Goal: Task Accomplishment & Management: Manage account settings

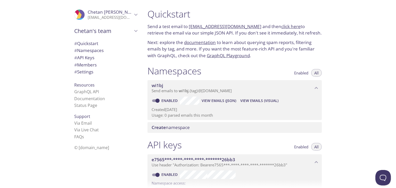
click at [281, 27] on link "click here" at bounding box center [290, 26] width 19 height 6
click at [285, 26] on link "click here" at bounding box center [290, 26] width 19 height 6
click at [221, 28] on link "[EMAIL_ADDRESS][DOMAIN_NAME]" at bounding box center [225, 26] width 73 height 6
drag, startPoint x: 221, startPoint y: 28, endPoint x: 279, endPoint y: 24, distance: 57.9
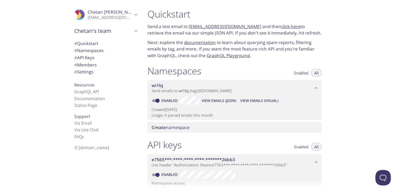
click at [279, 24] on p "Send a test email to wi1bj.test@inbox.testmail.app and then click here to retri…" at bounding box center [234, 29] width 174 height 13
click at [281, 24] on link "click here" at bounding box center [290, 26] width 19 height 6
click at [281, 26] on link "click here" at bounding box center [290, 26] width 19 height 6
click at [200, 29] on link "[EMAIL_ADDRESS][DOMAIN_NAME]" at bounding box center [225, 26] width 73 height 6
click at [199, 94] on div "wi1bj Send emails to wi1bj . {tag} @inbox.testmail.app" at bounding box center [234, 88] width 174 height 16
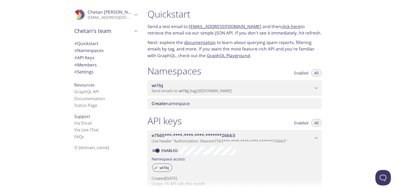
click at [199, 94] on div "wi1bj Send emails to wi1bj . {tag} @inbox.testmail.app" at bounding box center [234, 88] width 174 height 16
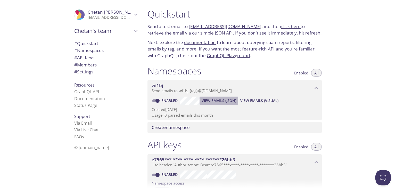
click at [203, 103] on span "View Emails (JSON)" at bounding box center [219, 101] width 35 height 6
click at [268, 101] on span "View Emails (Visual)" at bounding box center [259, 101] width 38 height 6
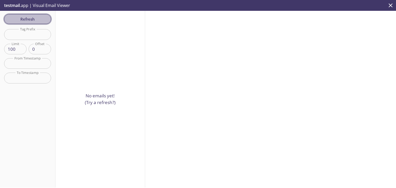
click at [23, 20] on span "Refresh" at bounding box center [27, 19] width 39 height 7
click at [23, 20] on div "Refresh Filters Tag Prefix Tag Prefix Limit 100 Limit Offset 0 Offset From Time…" at bounding box center [27, 99] width 55 height 177
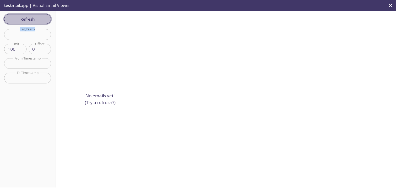
click at [23, 20] on span "Refresh" at bounding box center [27, 19] width 39 height 7
click at [23, 20] on div "Refresh Filters Tag Prefix Tag Prefix Limit 100 Limit Offset 0 Offset From Time…" at bounding box center [27, 99] width 55 height 177
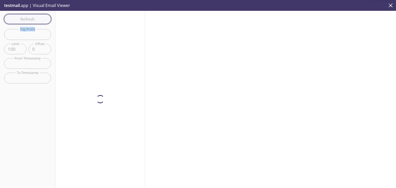
click at [23, 20] on div "Refresh Filters Tag Prefix Tag Prefix Limit 100 Limit Offset 0 Offset From Time…" at bounding box center [27, 99] width 55 height 177
click at [23, 20] on span "Refresh" at bounding box center [27, 19] width 39 height 7
click at [23, 20] on div "Refresh Filters Tag Prefix Tag Prefix Limit 100 Limit Offset 0 Offset From Time…" at bounding box center [27, 99] width 55 height 177
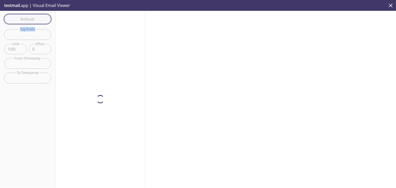
click at [23, 20] on div "Refresh Filters Tag Prefix Tag Prefix Limit 100 Limit Offset 0 Offset From Time…" at bounding box center [27, 99] width 55 height 177
click at [23, 20] on span "Refresh" at bounding box center [27, 19] width 39 height 7
click at [23, 20] on div "Refresh Filters Tag Prefix Tag Prefix Limit 100 Limit Offset 0 Offset From Time…" at bounding box center [27, 99] width 55 height 177
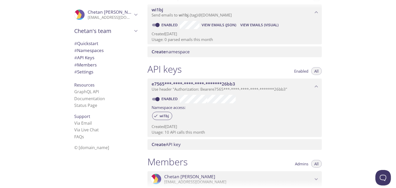
scroll to position [76, 0]
click at [160, 113] on span "wi1bj" at bounding box center [163, 115] width 15 height 5
click at [162, 117] on span "wi1bj" at bounding box center [163, 115] width 15 height 5
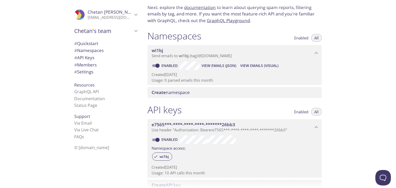
scroll to position [0, 0]
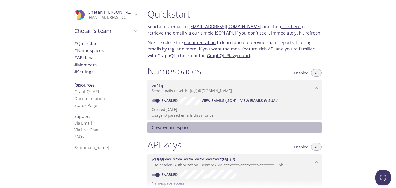
click at [181, 124] on div "Create namespace" at bounding box center [234, 127] width 174 height 11
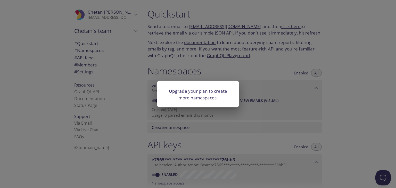
click at [185, 72] on div "Upgrade your plan to create more namespaces." at bounding box center [198, 94] width 396 height 188
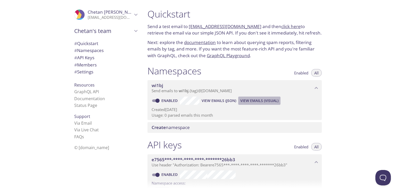
click at [243, 99] on span "View Emails (Visual)" at bounding box center [259, 101] width 38 height 6
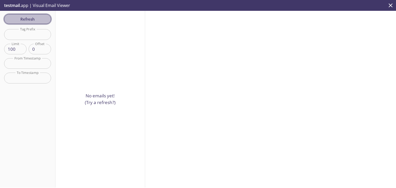
click at [28, 23] on button "Refresh" at bounding box center [27, 19] width 47 height 10
click at [28, 23] on div "Refresh Filters Tag Prefix Tag Prefix Limit 100 Limit Offset 0 Offset From Time…" at bounding box center [27, 99] width 55 height 177
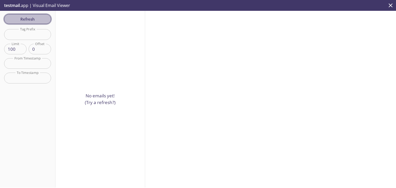
click at [28, 23] on button "Refresh" at bounding box center [27, 19] width 47 height 10
click at [28, 23] on div "Refresh Filters Tag Prefix Tag Prefix Limit 100 Limit Offset 0 Offset From Time…" at bounding box center [27, 99] width 55 height 177
click at [28, 23] on button "Refresh" at bounding box center [27, 19] width 47 height 10
click at [28, 23] on div "Refresh Filters Tag Prefix Tag Prefix Limit 100 Limit Offset 0 Offset From Time…" at bounding box center [27, 99] width 55 height 177
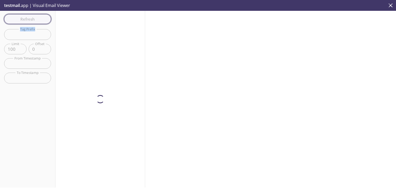
click at [28, 23] on div "Refresh Filters Tag Prefix Tag Prefix Limit 100 Limit Offset 0 Offset From Time…" at bounding box center [27, 99] width 55 height 177
click at [28, 98] on div "Refresh Filters Tag Prefix Tag Prefix Limit 100 Limit Offset 0 Offset From Time…" at bounding box center [27, 99] width 55 height 177
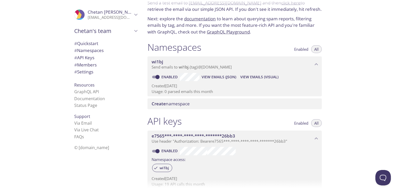
scroll to position [22, 0]
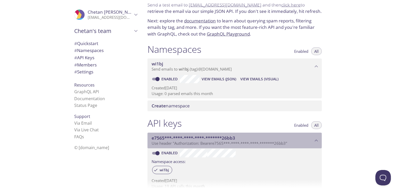
click at [257, 139] on span "e7565***-****-****-****-*******26bb3" at bounding box center [232, 138] width 161 height 6
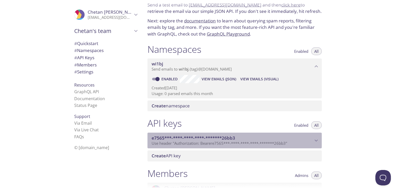
click at [257, 139] on span "e7565***-****-****-****-*******26bb3" at bounding box center [232, 138] width 161 height 6
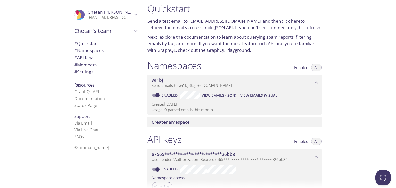
scroll to position [0, 0]
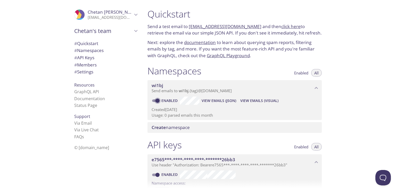
click at [159, 100] on input "Enabled" at bounding box center [157, 101] width 19 height 6
click at [159, 100] on span at bounding box center [155, 101] width 10 height 6
click at [159, 100] on input "Disabled" at bounding box center [153, 101] width 19 height 6
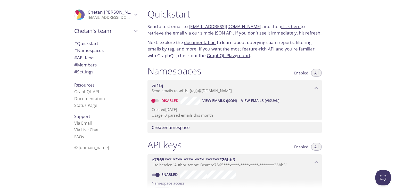
checkbox input "true"
click at [304, 73] on span "Enabled" at bounding box center [301, 73] width 14 height 0
click at [281, 28] on link "click here" at bounding box center [290, 26] width 19 height 6
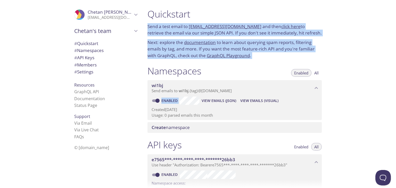
drag, startPoint x: 143, startPoint y: 16, endPoint x: 297, endPoint y: 166, distance: 214.7
click at [297, 166] on div "Quickstart Send a test email to [EMAIL_ADDRESS][DOMAIN_NAME] and then click her…" at bounding box center [236, 94] width 187 height 188
copy div "Send a test email to [EMAIL_ADDRESS][DOMAIN_NAME] and then click here to retrie…"
